Goal: Task Accomplishment & Management: Use online tool/utility

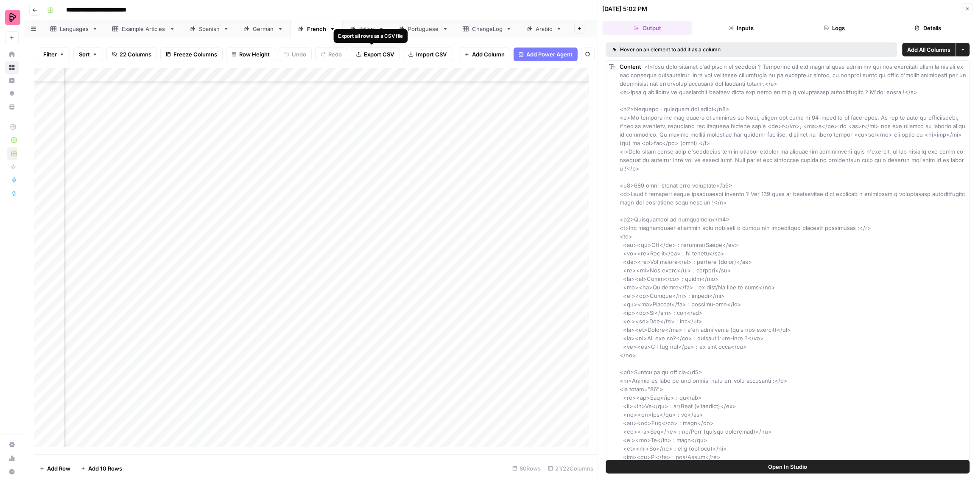
scroll to position [801, 316]
click at [963, 10] on button "Close" at bounding box center [967, 8] width 11 height 11
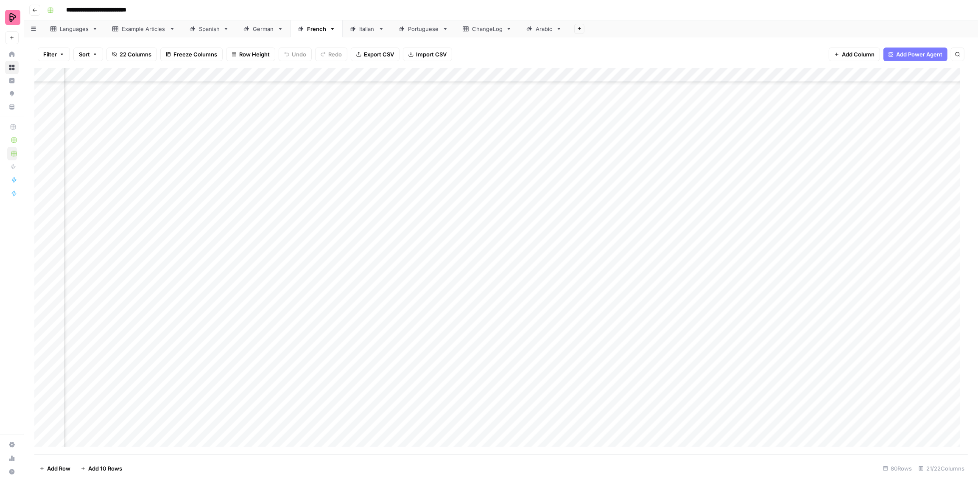
click at [211, 29] on div "Spanish" at bounding box center [209, 29] width 21 height 8
click at [683, 276] on div "Add Column" at bounding box center [500, 261] width 933 height 387
click at [686, 309] on div "Add Column" at bounding box center [500, 261] width 933 height 387
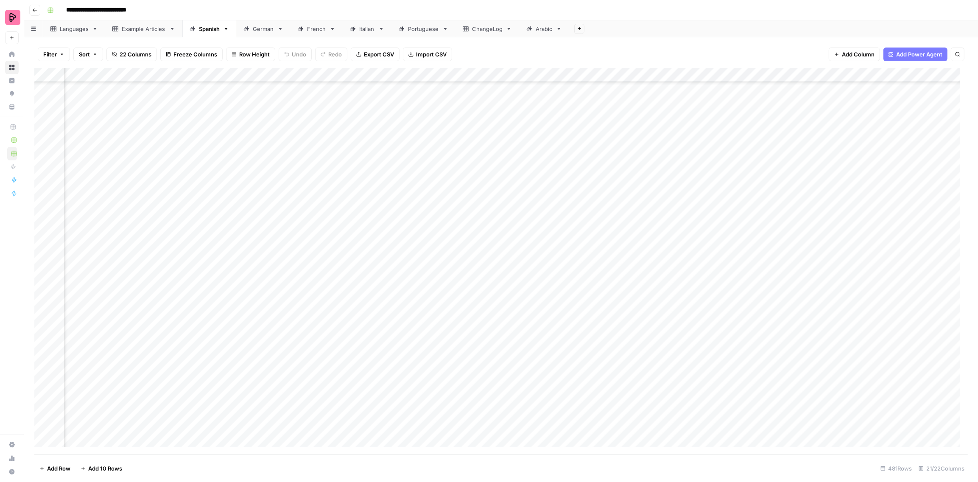
click at [686, 309] on div "Add Column" at bounding box center [500, 261] width 933 height 387
click at [686, 388] on div "Add Column" at bounding box center [500, 261] width 933 height 387
click at [538, 389] on div "Add Column" at bounding box center [500, 261] width 933 height 387
click at [550, 390] on div "Add Column" at bounding box center [500, 261] width 933 height 387
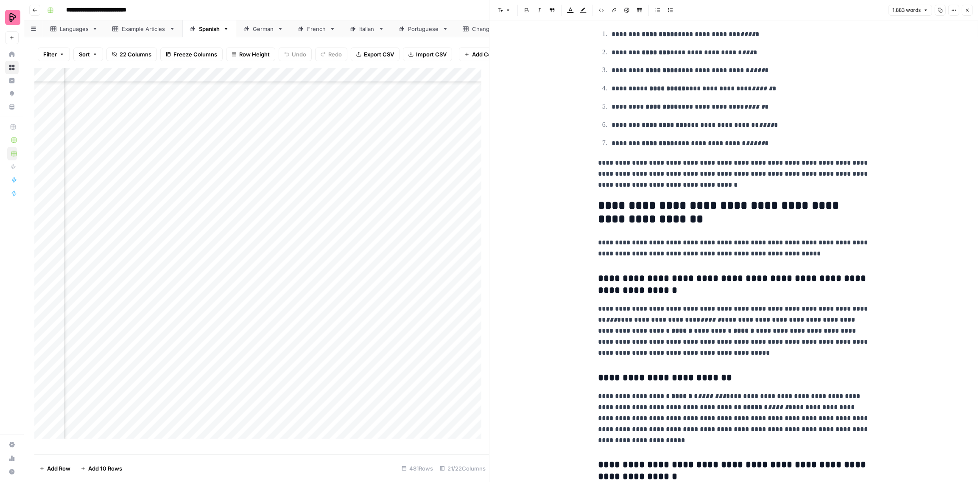
scroll to position [2723, 0]
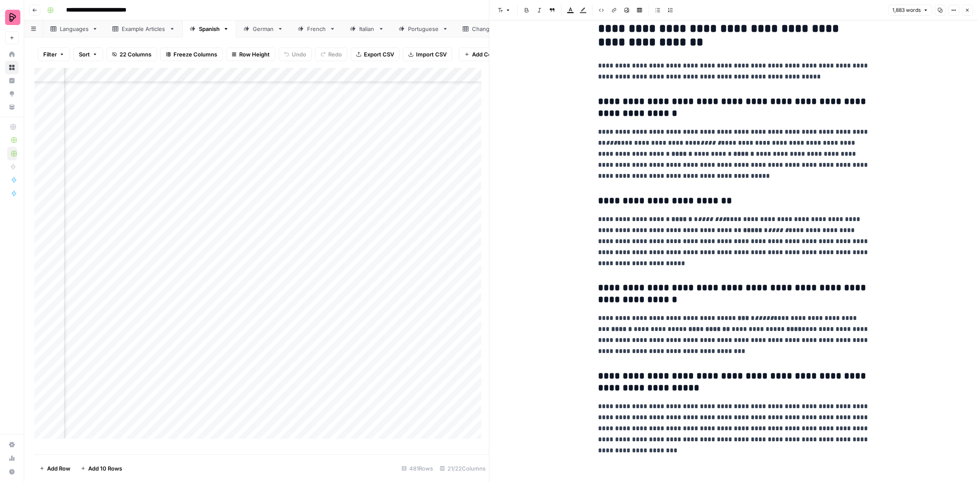
click at [970, 8] on button "Close" at bounding box center [967, 10] width 11 height 11
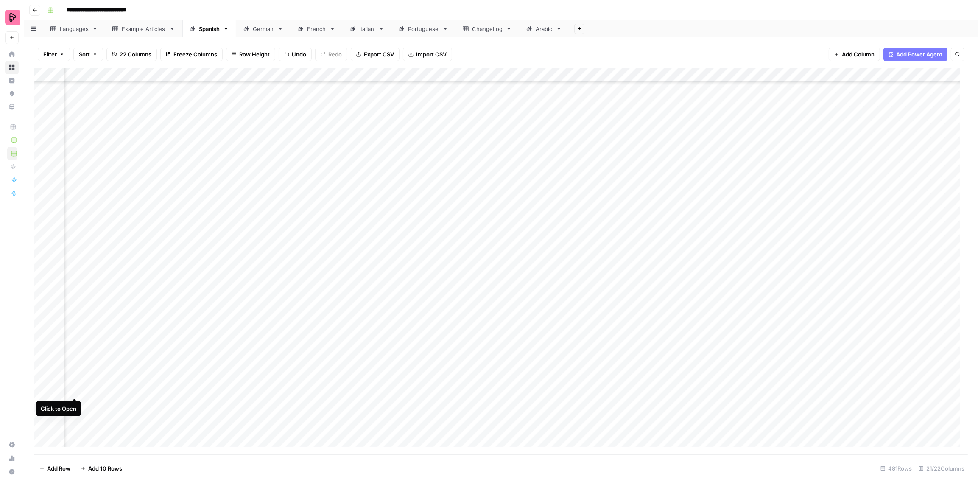
click at [74, 390] on div "Add Column" at bounding box center [500, 261] width 933 height 387
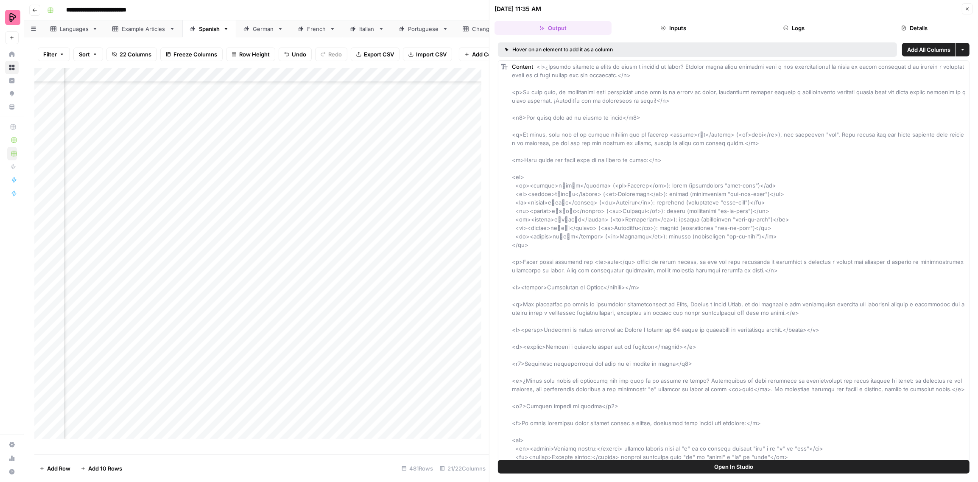
click at [806, 27] on button "Logs" at bounding box center [793, 28] width 117 height 14
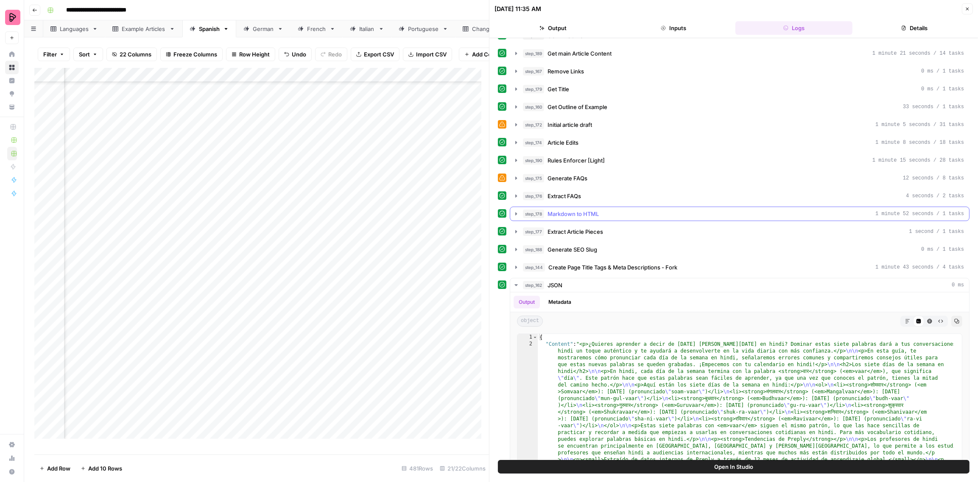
scroll to position [140, 0]
click at [927, 317] on icon "button" at bounding box center [929, 319] width 5 height 5
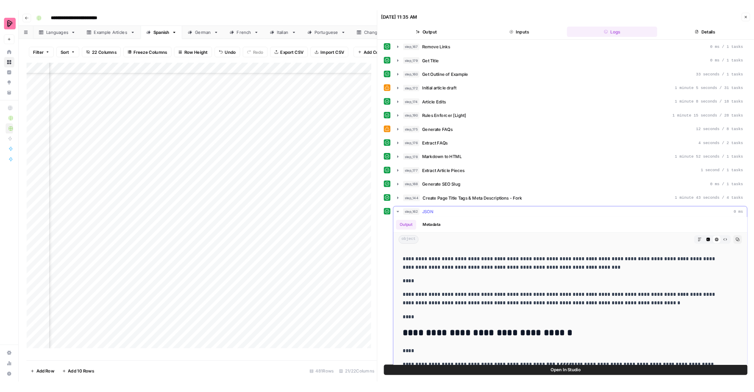
scroll to position [15, 0]
